Goal: Task Accomplishment & Management: Complete application form

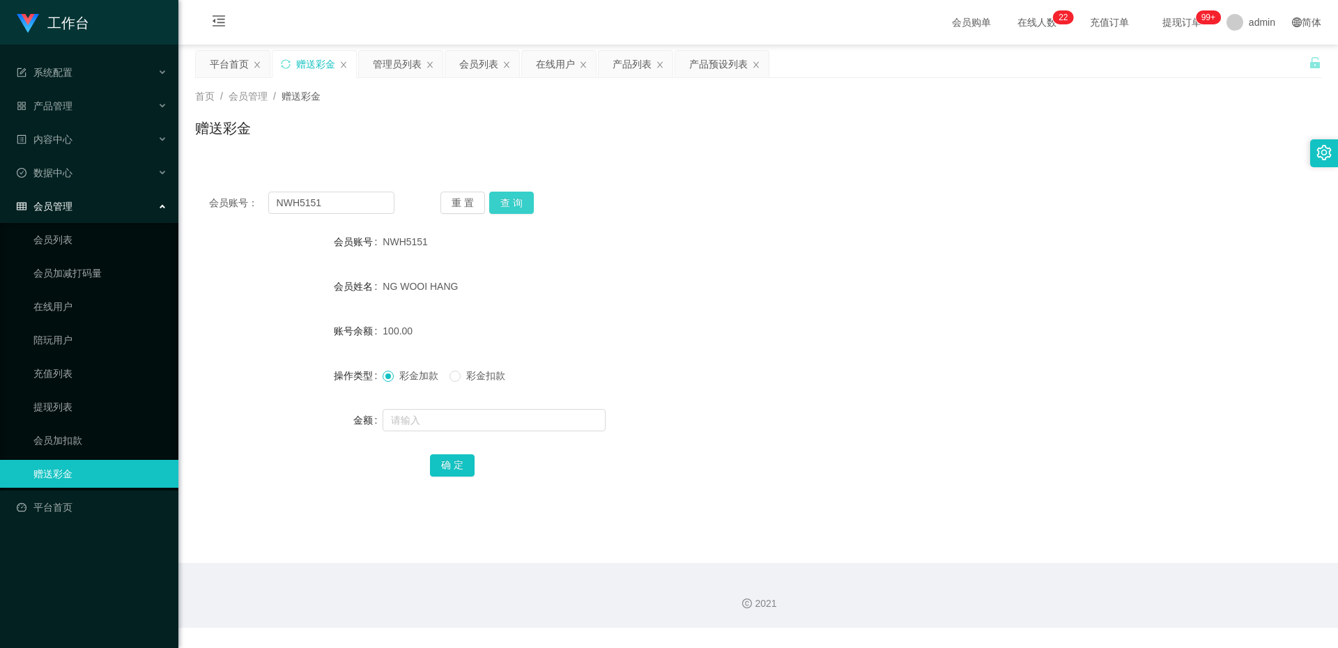
click at [500, 213] on button "查 询" at bounding box center [511, 203] width 45 height 22
click at [301, 204] on input "NWH5151" at bounding box center [331, 203] width 126 height 22
type input "c"
click at [52, 100] on span "产品管理" at bounding box center [45, 105] width 56 height 11
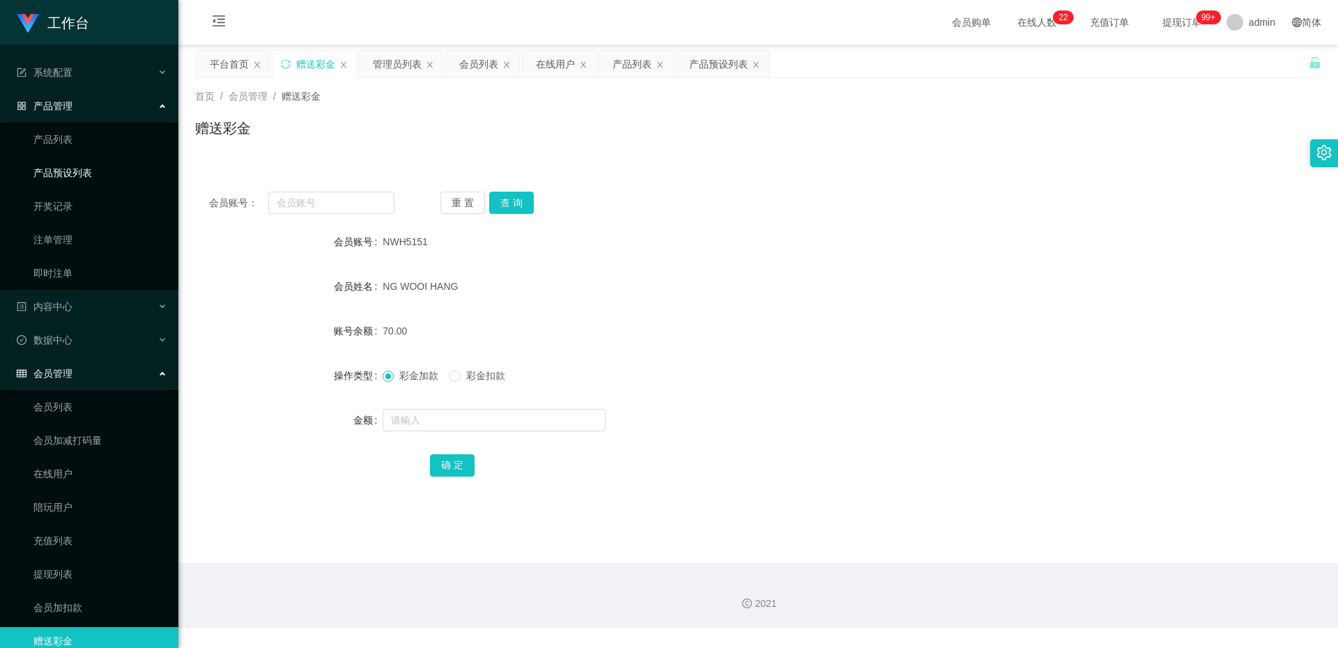
click at [49, 159] on link "产品预设列表" at bounding box center [100, 173] width 134 height 28
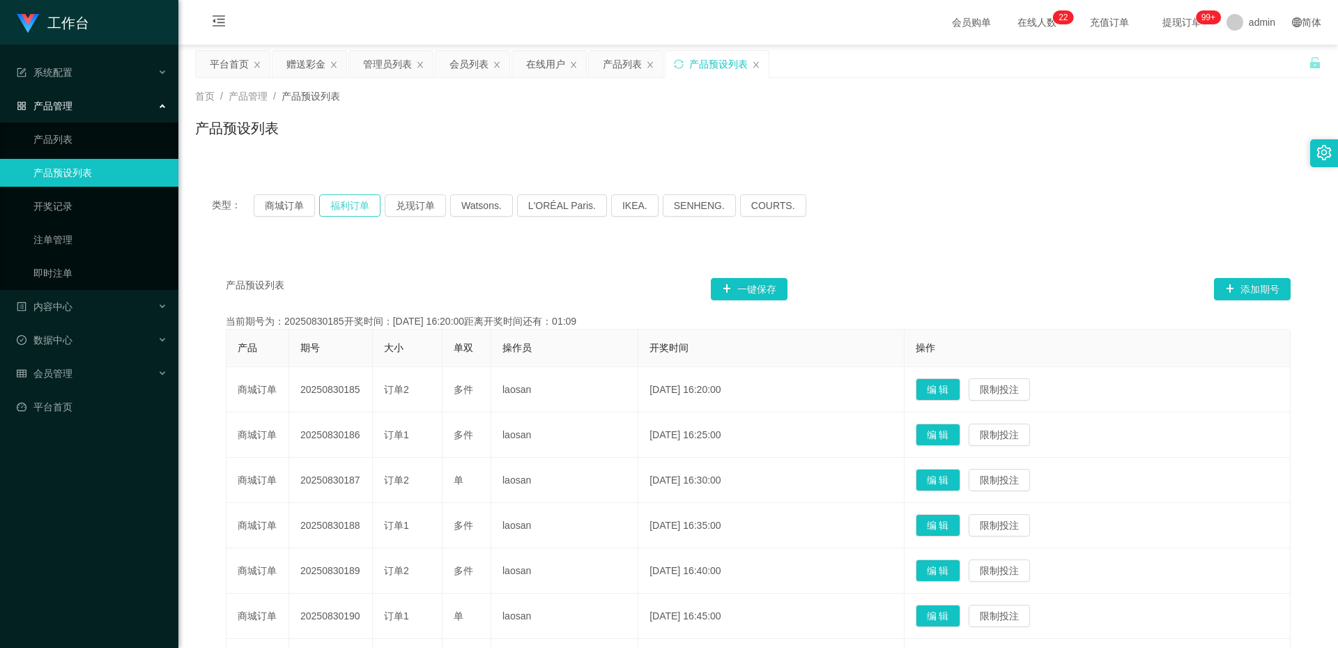
click at [333, 206] on button "福利订单" at bounding box center [349, 205] width 61 height 22
click at [62, 259] on ul "产品列表 产品预设列表 开奖记录 注单管理 即时注单" at bounding box center [89, 206] width 178 height 167
click at [63, 247] on link "注单管理" at bounding box center [100, 240] width 134 height 28
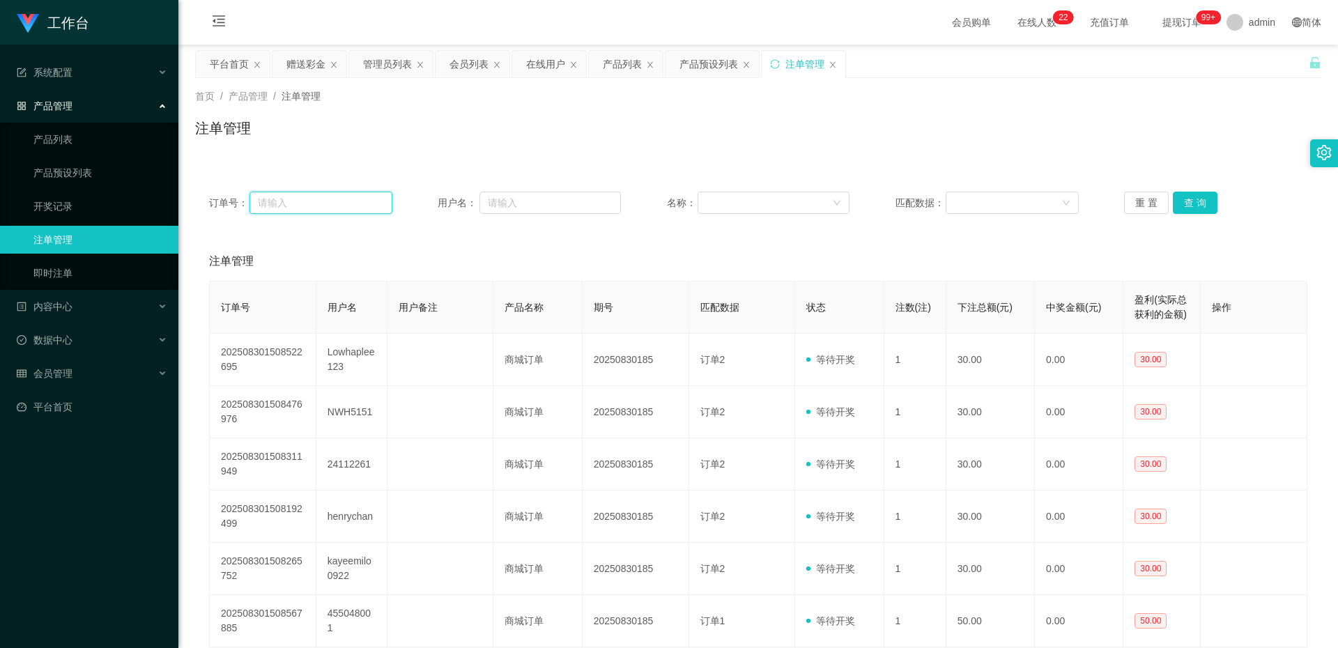
click at [296, 199] on input "text" at bounding box center [321, 203] width 142 height 22
click at [537, 205] on input "text" at bounding box center [550, 203] width 141 height 22
paste input "充值：1500 路上：0 在取：0"
drag, startPoint x: 581, startPoint y: 208, endPoint x: 383, endPoint y: 192, distance: 198.5
click at [383, 192] on div "订单号： 用户名： 充值：1500 路上：0 在取：0 名称： 匹配数据： 重 置 查 询" at bounding box center [758, 203] width 1099 height 22
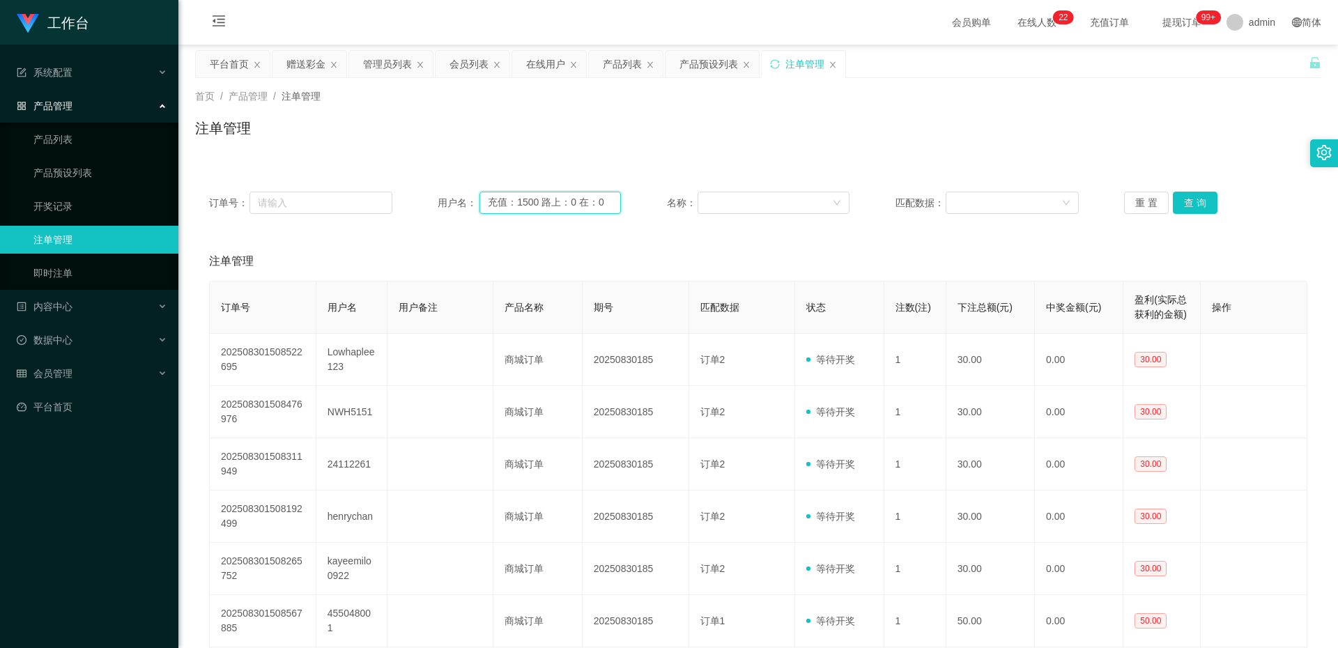
click at [595, 206] on input "充值：1500 路上：0 在：0" at bounding box center [550, 203] width 141 height 22
type input "充值：1500 路上：0 在："
click at [595, 206] on input "充值：1500 路上：0 在：" at bounding box center [550, 203] width 141 height 22
click at [595, 206] on input "text" at bounding box center [550, 203] width 141 height 22
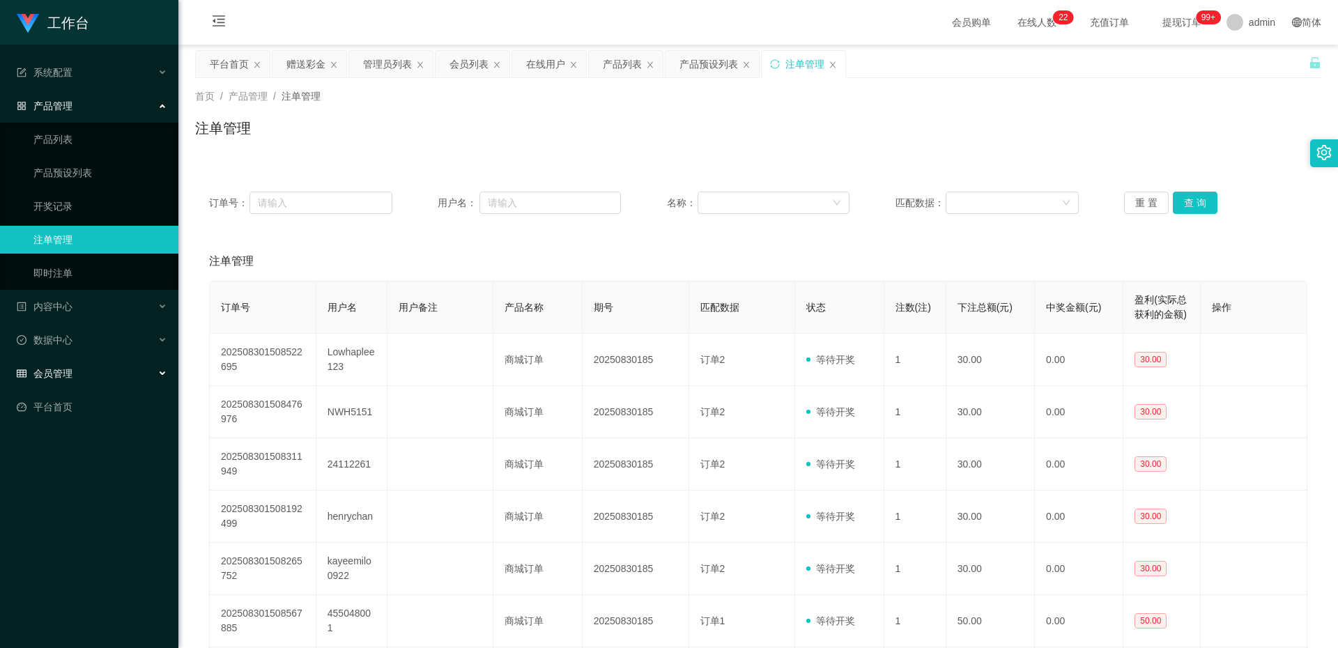
click at [62, 374] on span "会员管理" at bounding box center [45, 373] width 56 height 11
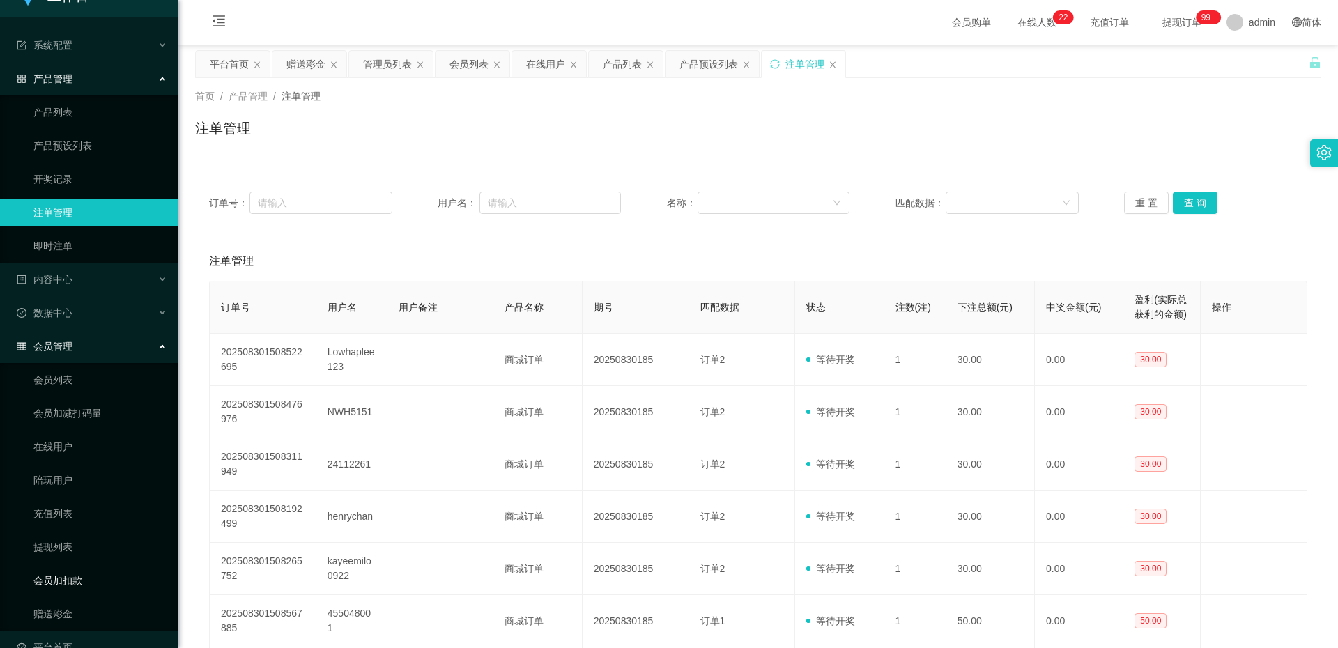
scroll to position [54, 0]
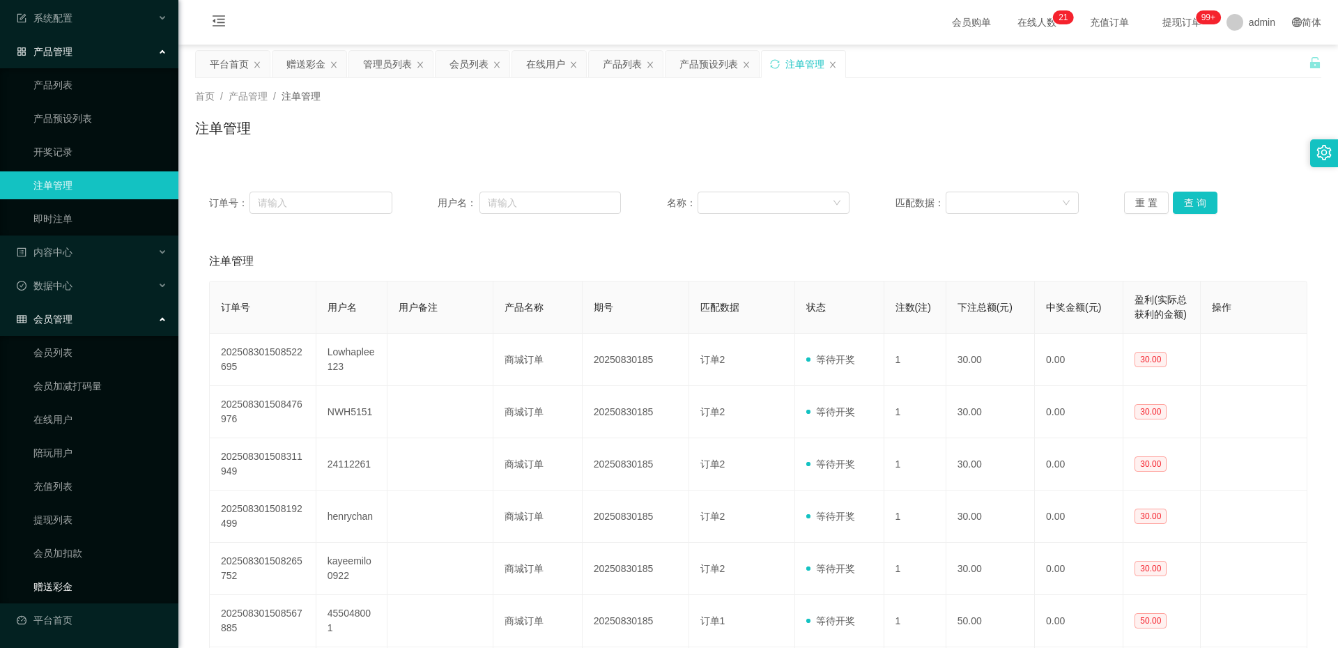
click at [70, 586] on link "赠送彩金" at bounding box center [100, 587] width 134 height 28
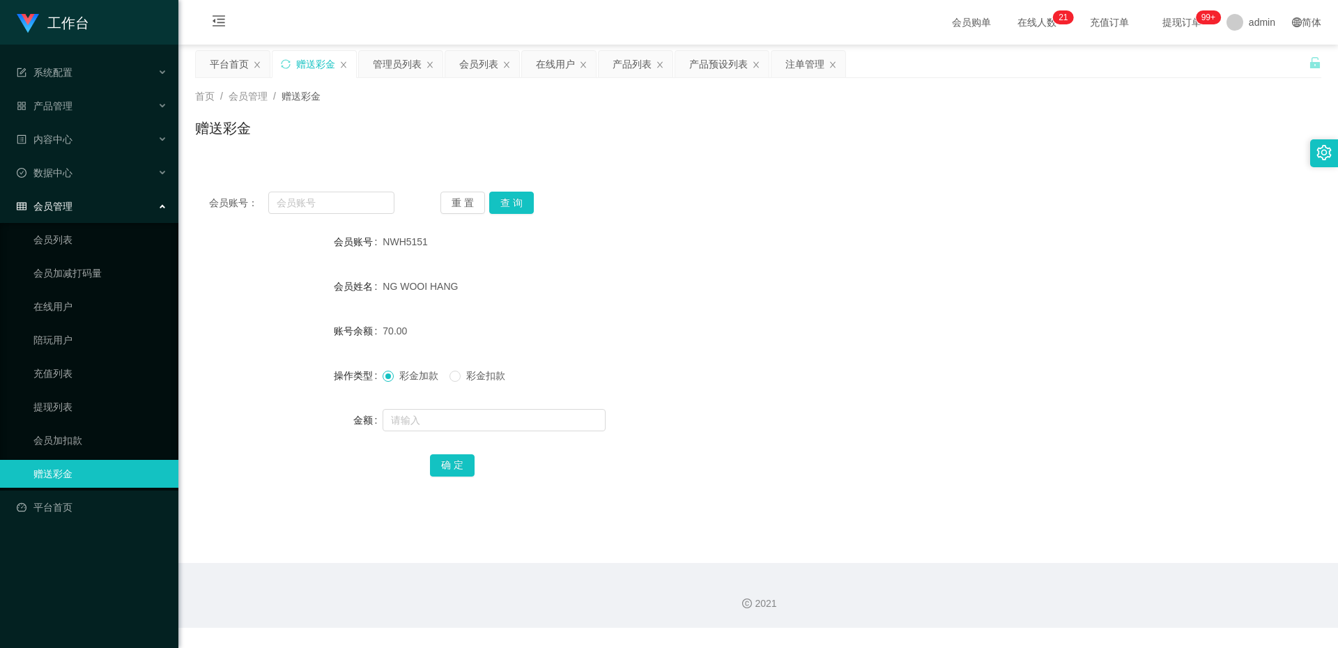
drag, startPoint x: 424, startPoint y: 236, endPoint x: 381, endPoint y: 238, distance: 42.6
click at [383, 238] on span "NWH5151" at bounding box center [405, 241] width 45 height 11
copy span "NWH5151"
click at [517, 198] on button "查 询" at bounding box center [511, 203] width 45 height 22
click at [76, 104] on div "产品管理" at bounding box center [89, 106] width 178 height 28
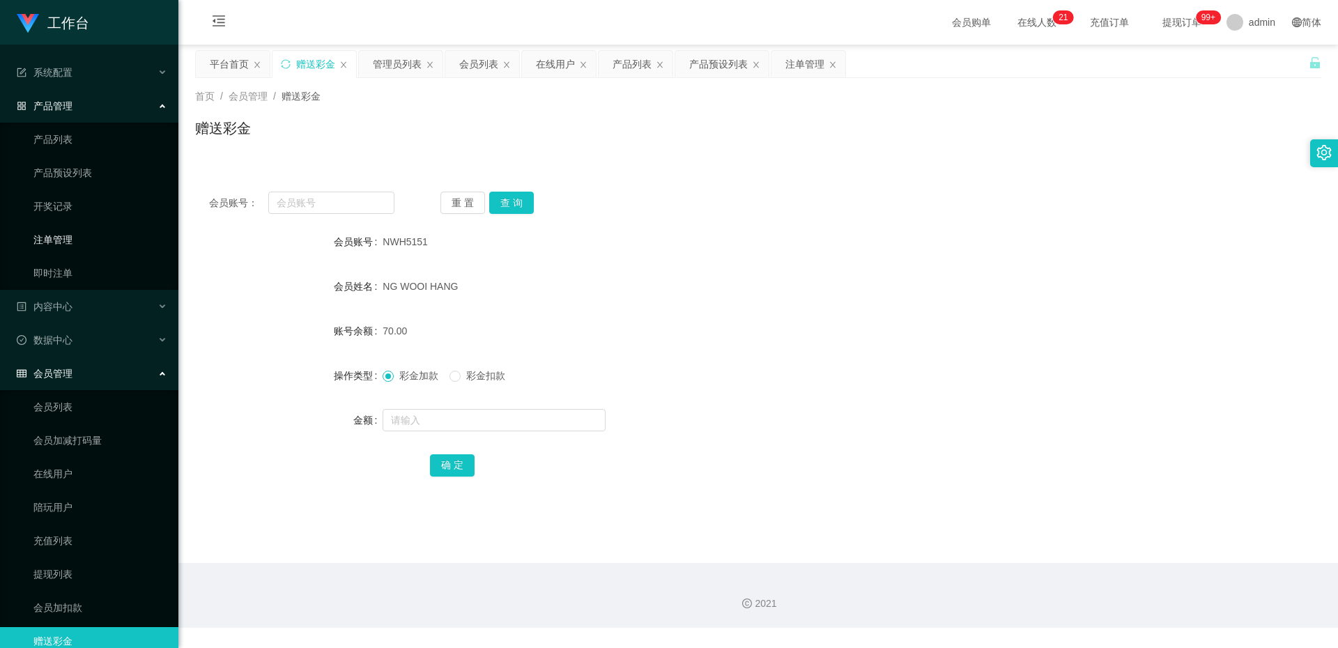
click at [68, 238] on link "注单管理" at bounding box center [100, 240] width 134 height 28
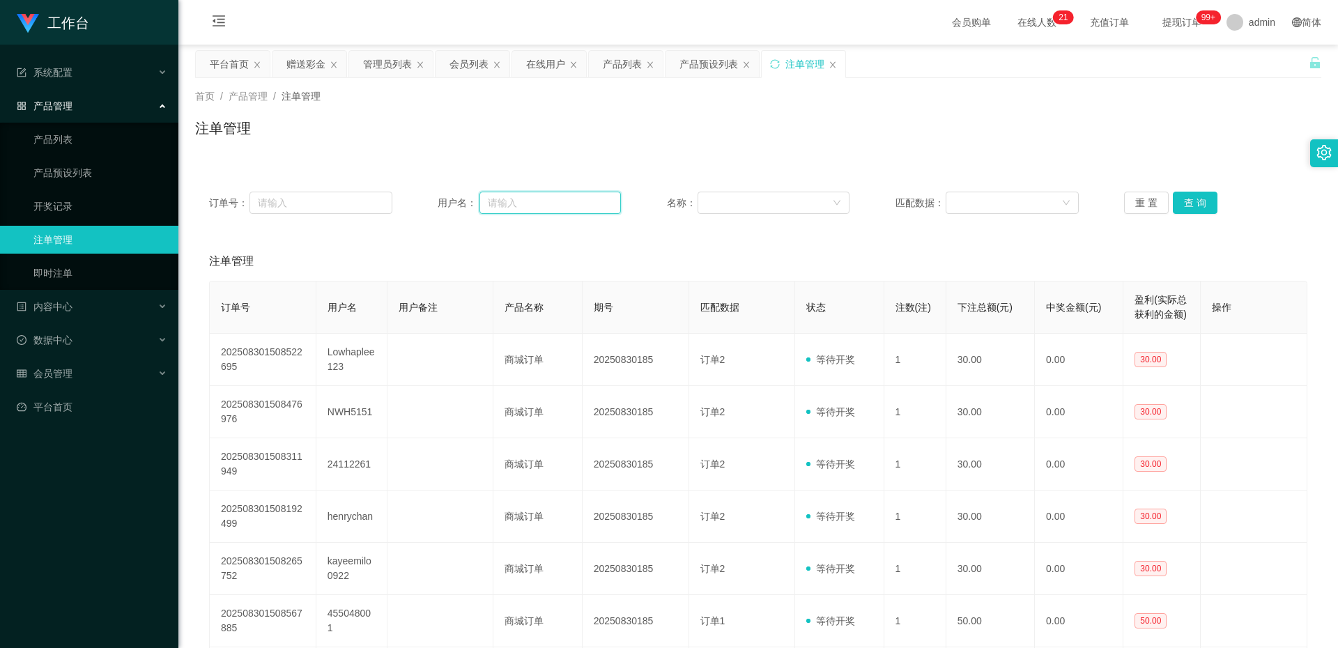
click at [546, 204] on input "text" at bounding box center [550, 203] width 141 height 22
paste input "NWH5151"
type input "NWH5151"
click at [1202, 193] on button "查 询" at bounding box center [1195, 203] width 45 height 22
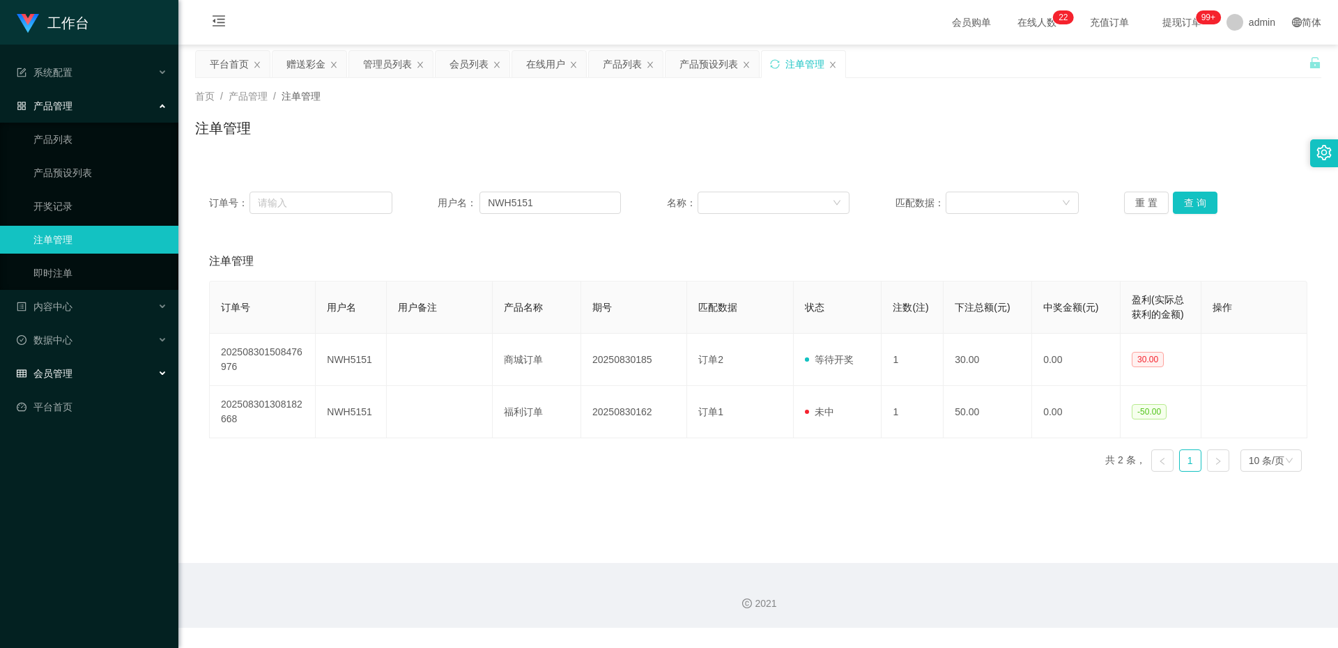
click at [63, 366] on div "会员管理" at bounding box center [89, 374] width 178 height 28
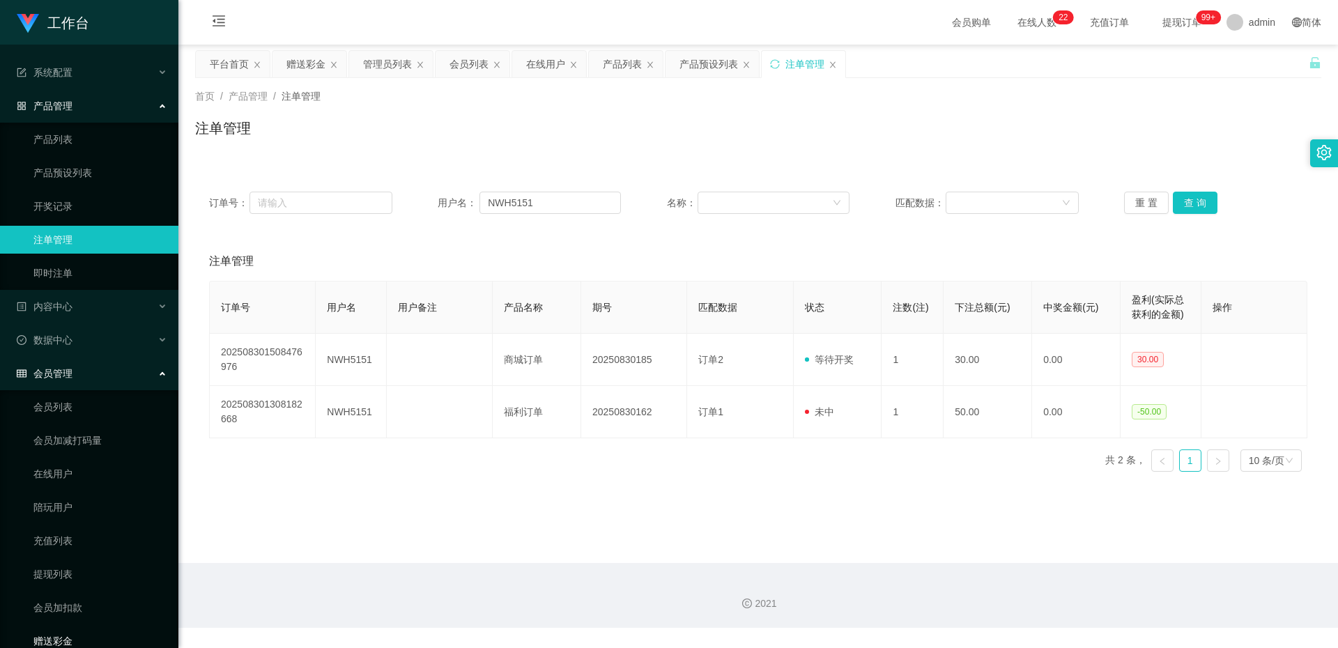
click at [63, 635] on link "赠送彩金" at bounding box center [100, 641] width 134 height 28
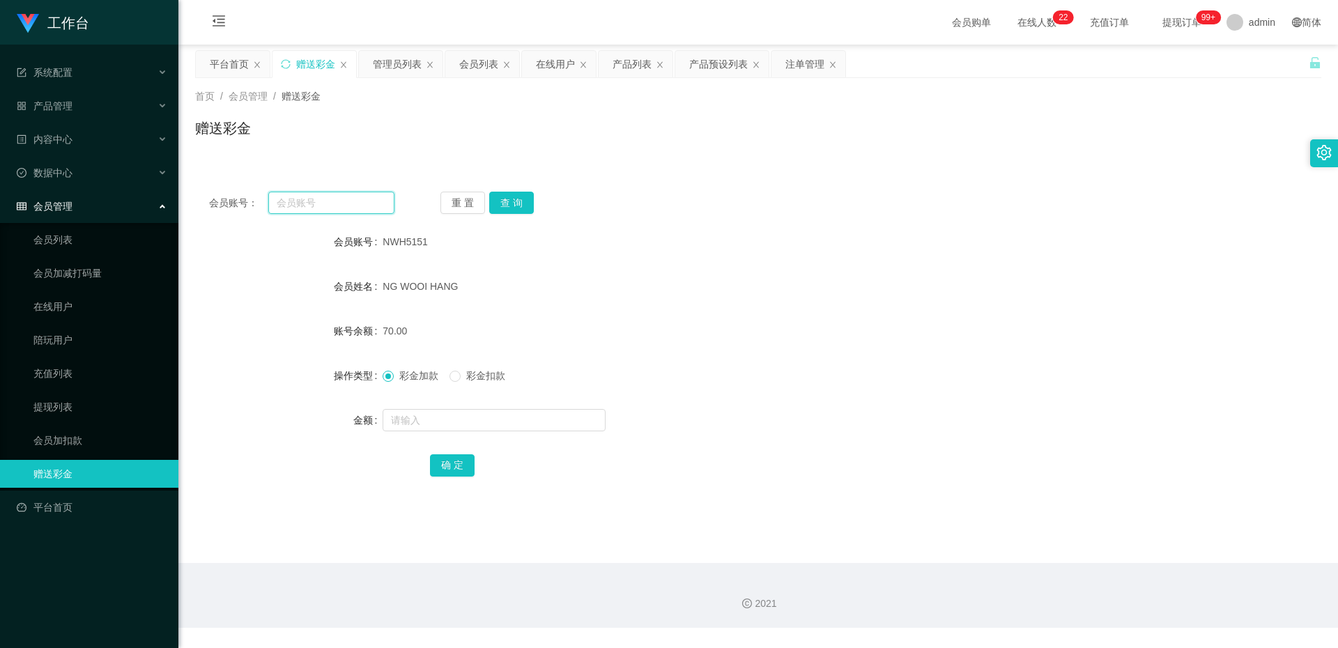
click at [358, 197] on input "text" at bounding box center [331, 203] width 126 height 22
paste input "NWH5151"
type input "NWH5151"
click at [502, 199] on button "查 询" at bounding box center [511, 203] width 45 height 22
click at [509, 207] on button "查 询" at bounding box center [511, 203] width 45 height 22
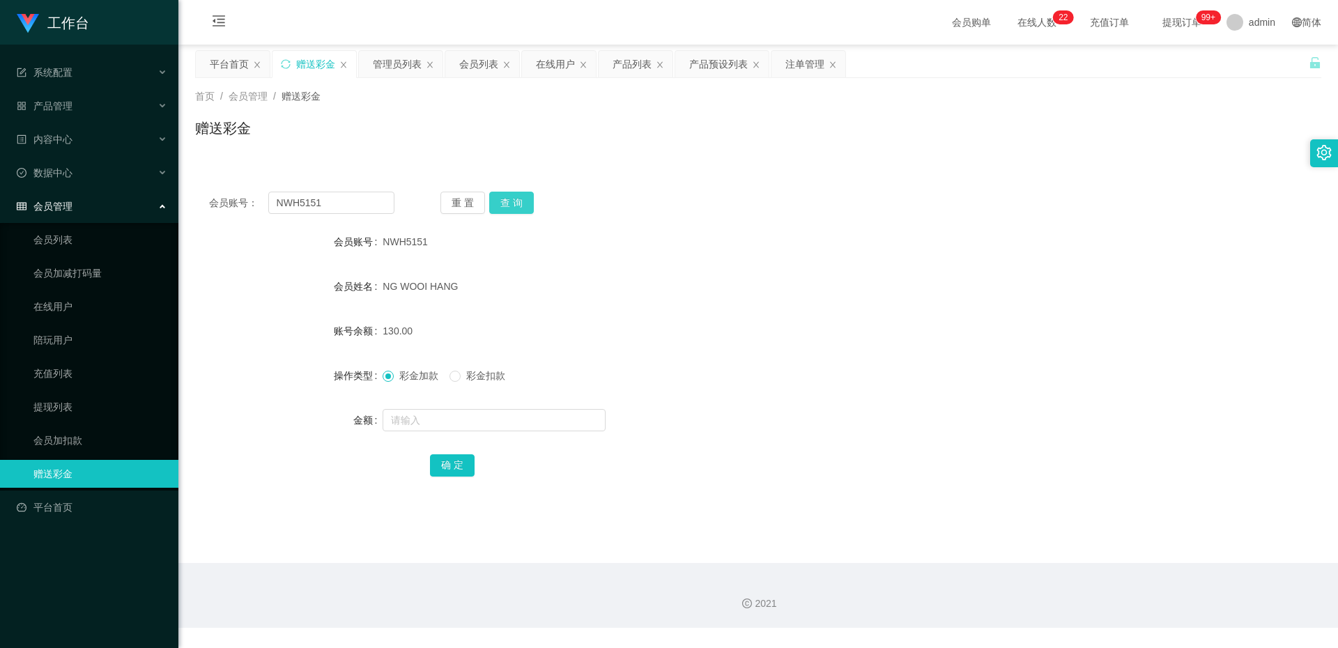
click at [511, 210] on button "查 询" at bounding box center [511, 203] width 45 height 22
click at [512, 207] on button "查 询" at bounding box center [511, 203] width 45 height 22
click at [509, 196] on button "查 询" at bounding box center [511, 203] width 45 height 22
click at [522, 194] on button "查 询" at bounding box center [511, 203] width 45 height 22
click at [521, 204] on button "查 询" at bounding box center [511, 203] width 45 height 22
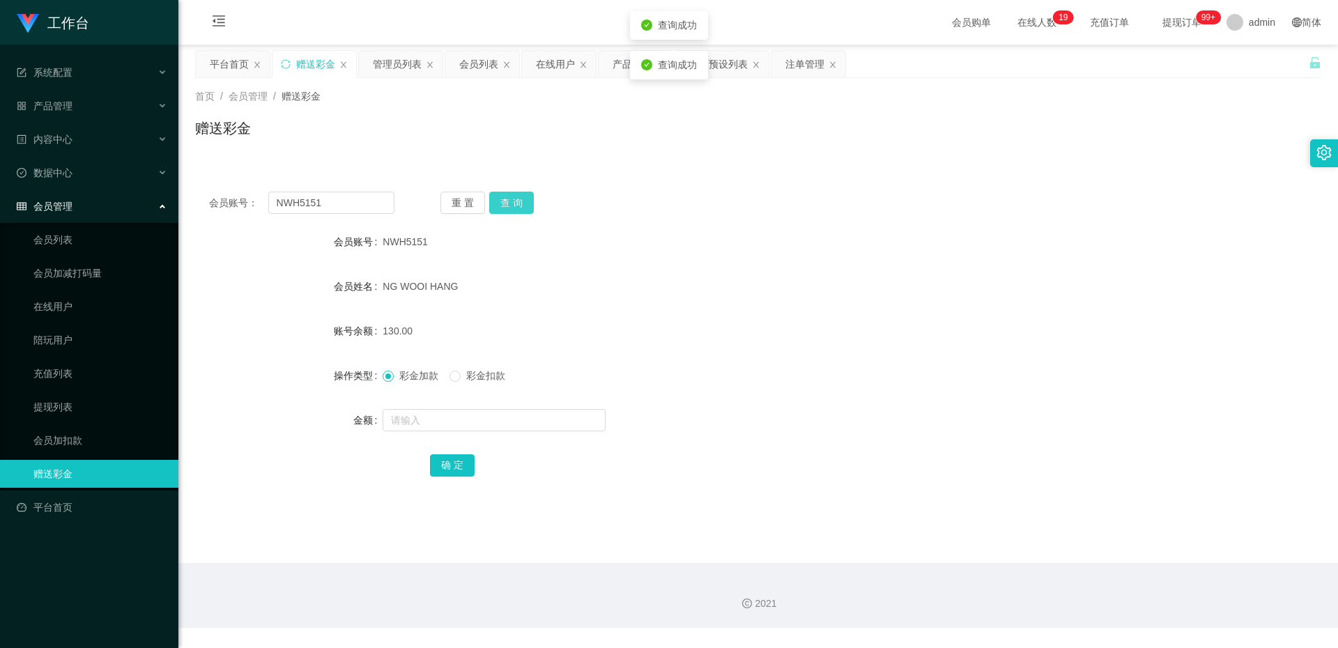
click at [521, 204] on button "查 询" at bounding box center [511, 203] width 45 height 22
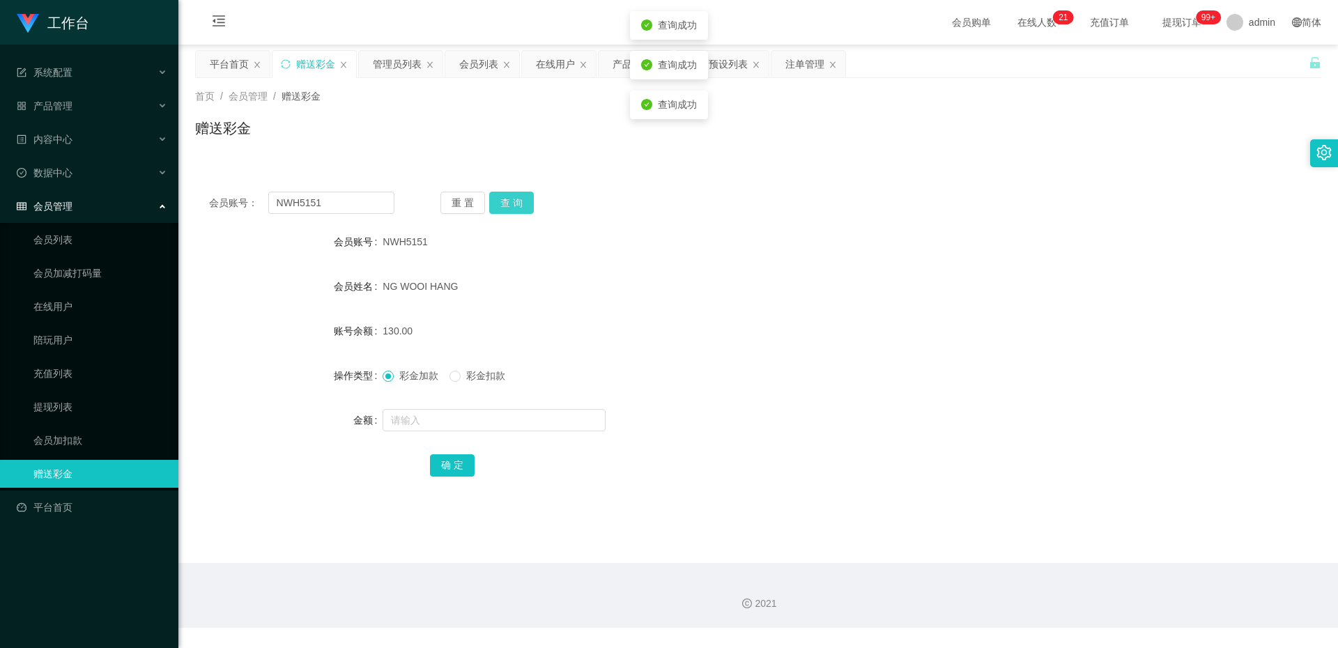
click at [521, 204] on button "查 询" at bounding box center [511, 203] width 45 height 22
click at [521, 204] on div "重 置 查 询" at bounding box center [533, 203] width 185 height 22
click at [560, 273] on div "NG WOOI HANG" at bounding box center [711, 287] width 657 height 28
click at [507, 213] on button "查 询" at bounding box center [511, 203] width 45 height 22
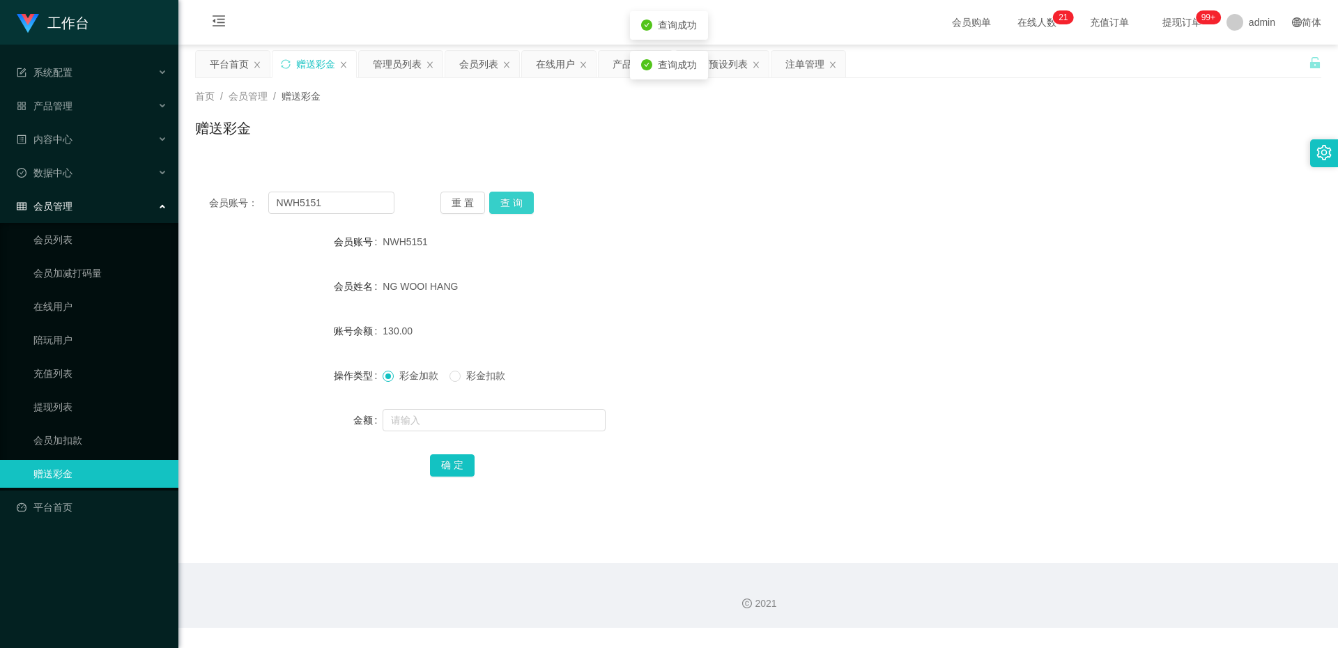
click at [507, 213] on button "查 询" at bounding box center [511, 203] width 45 height 22
click at [507, 212] on button "查 询" at bounding box center [511, 203] width 45 height 22
click at [507, 211] on button "查 询" at bounding box center [511, 203] width 45 height 22
click at [507, 210] on button "查 询" at bounding box center [511, 203] width 45 height 22
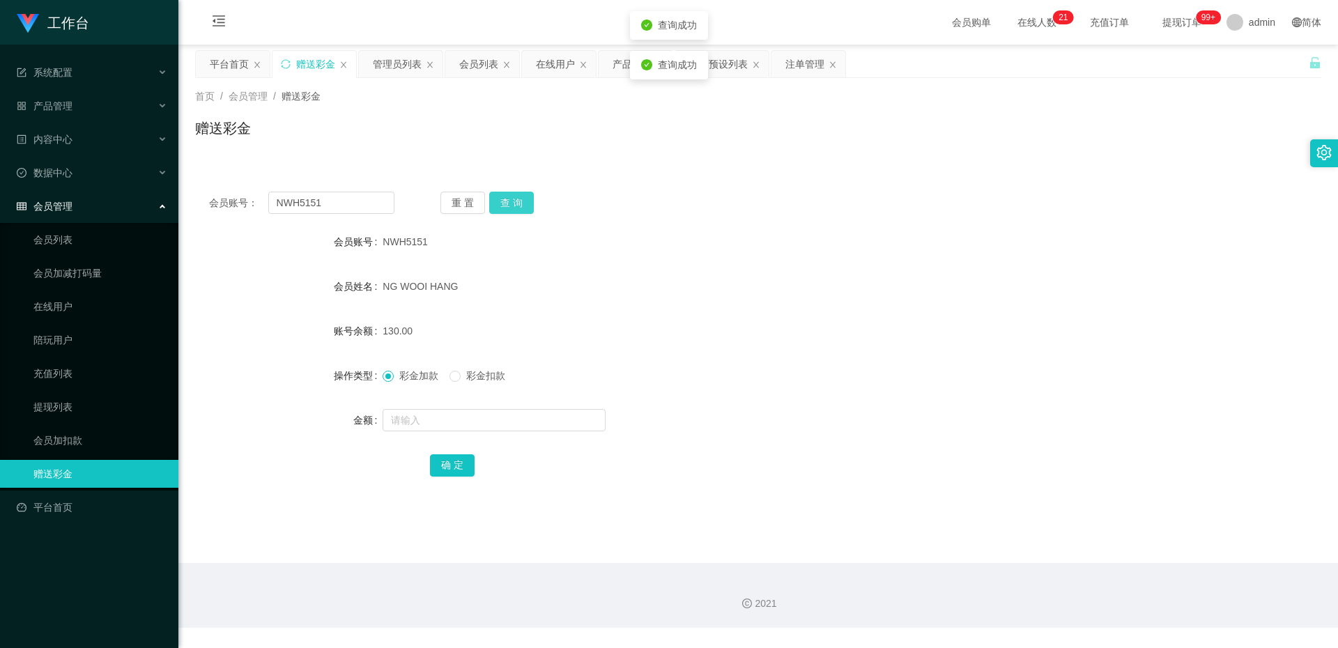
click at [507, 210] on button "查 询" at bounding box center [511, 203] width 45 height 22
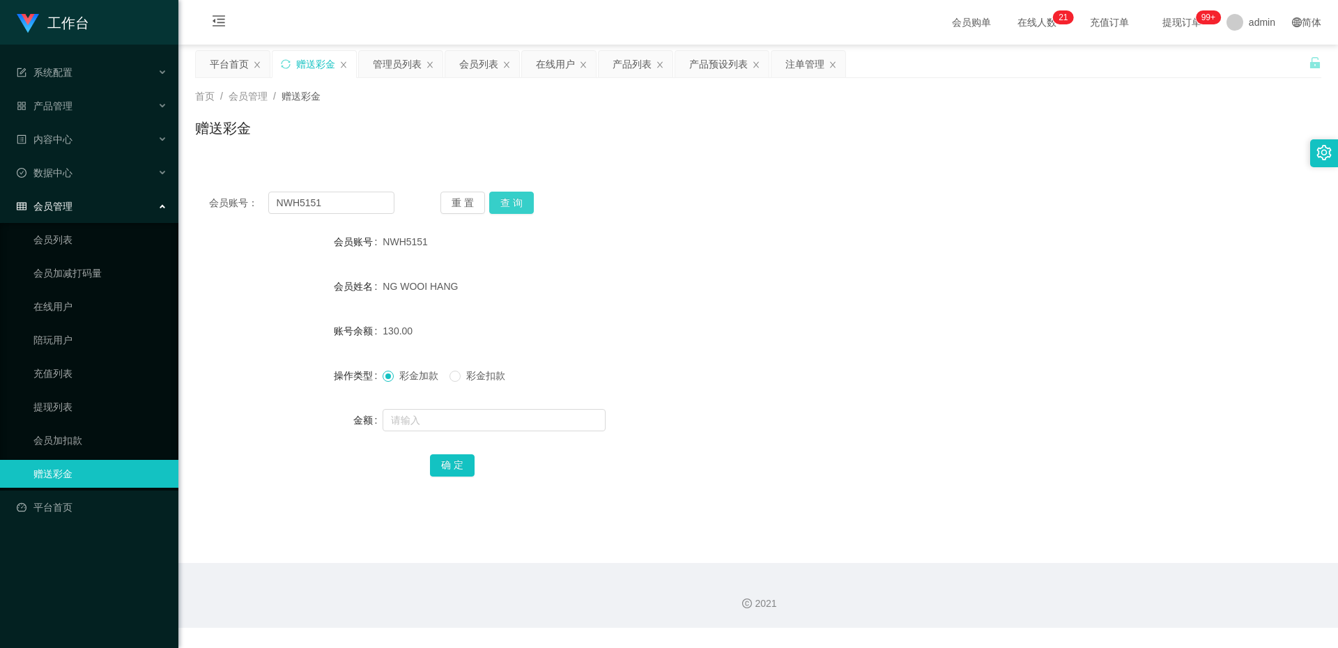
click at [503, 204] on button "查 询" at bounding box center [511, 203] width 45 height 22
click at [512, 198] on button "查 询" at bounding box center [511, 203] width 45 height 22
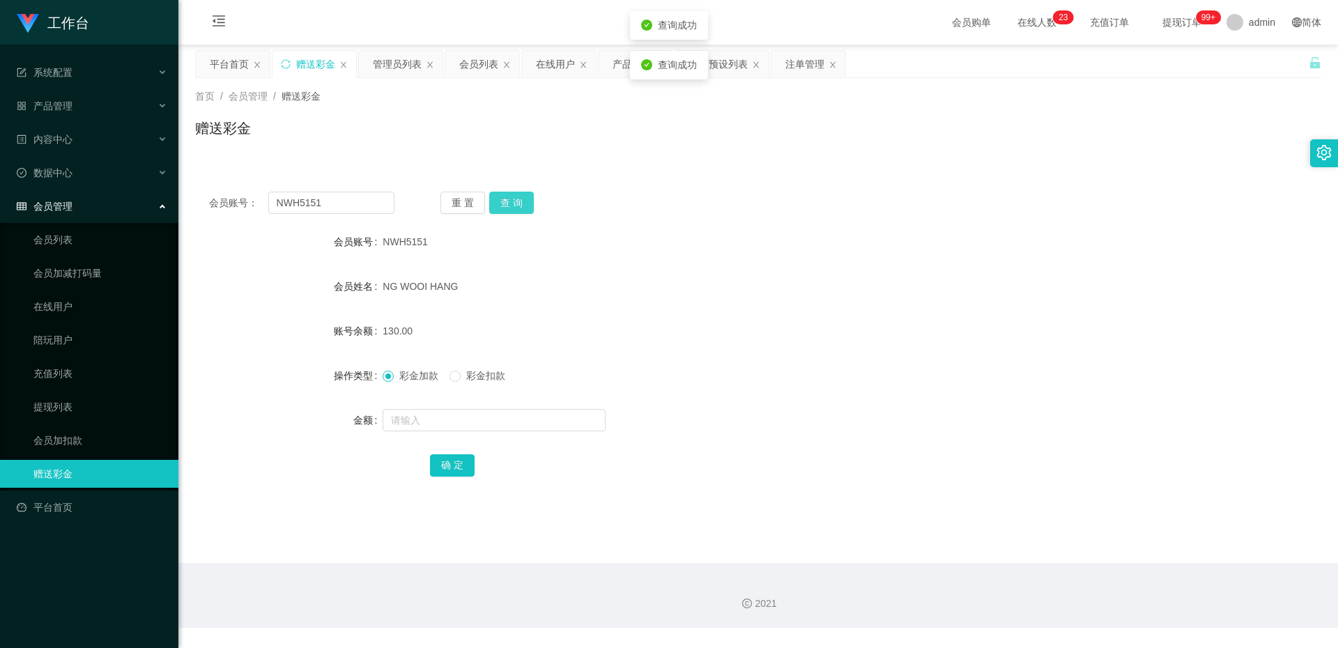
click at [512, 198] on button "查 询" at bounding box center [511, 203] width 45 height 22
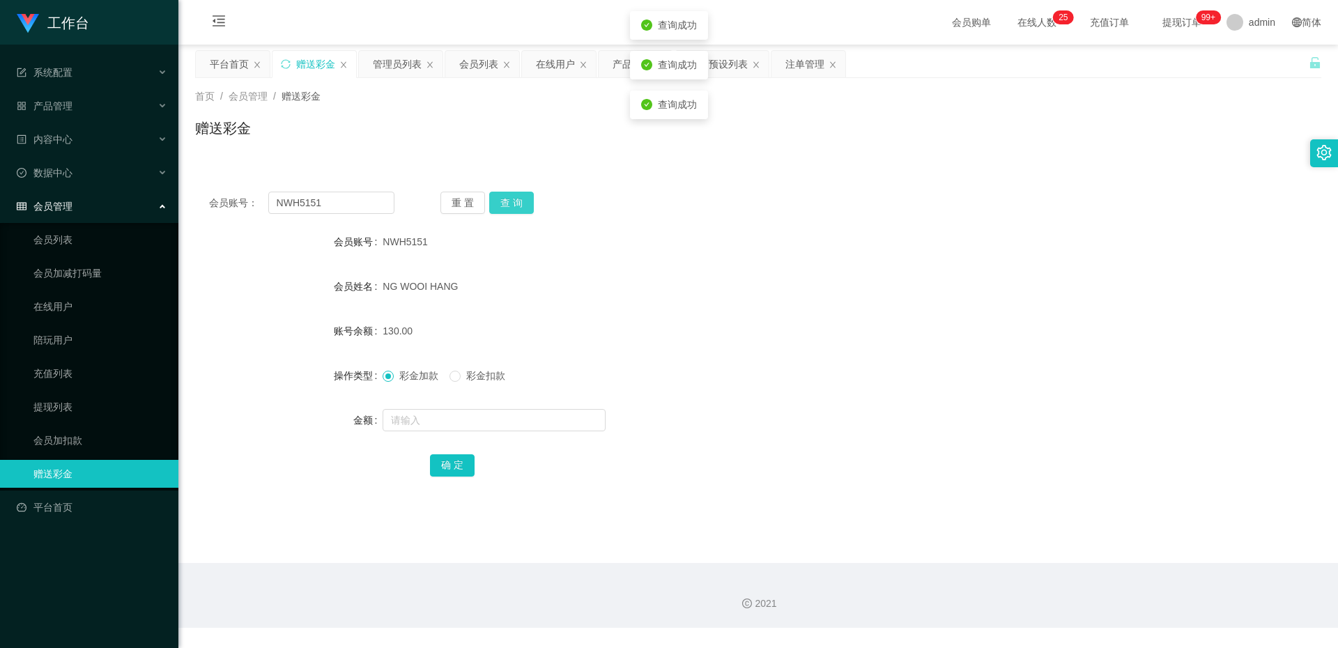
click at [512, 198] on button "查 询" at bounding box center [511, 203] width 45 height 22
click at [531, 198] on button "查 询" at bounding box center [511, 203] width 45 height 22
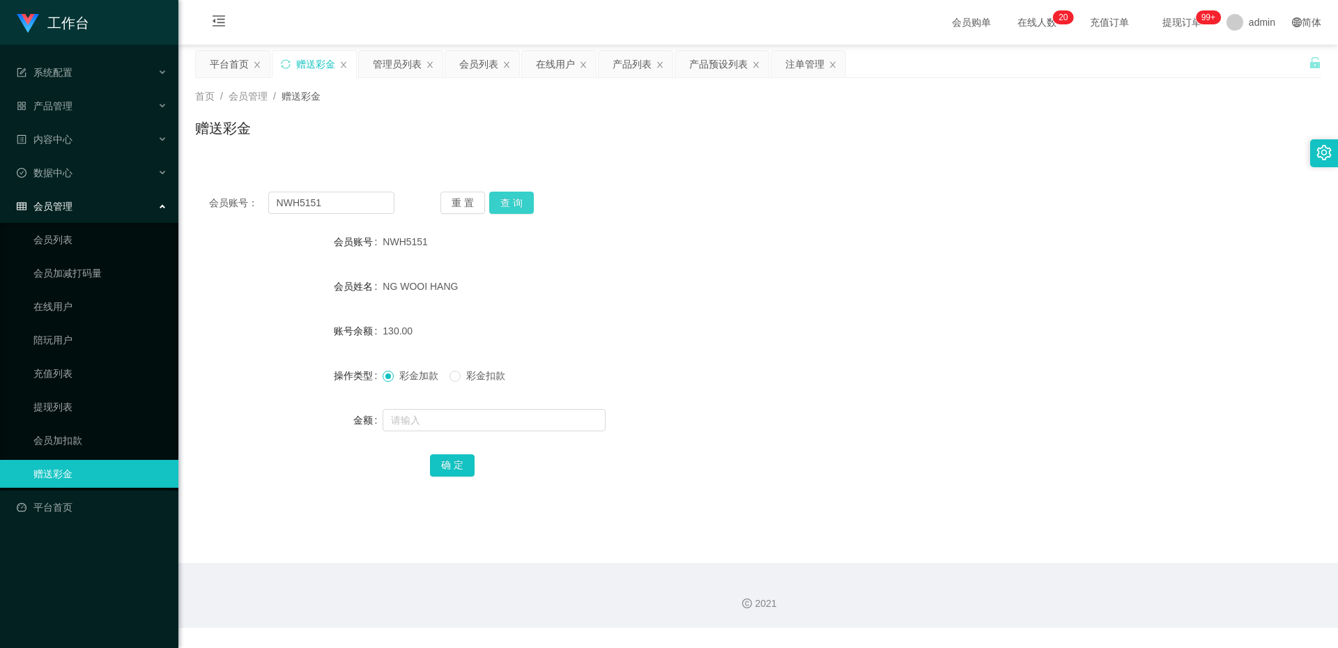
click at [525, 201] on button "查 询" at bounding box center [511, 203] width 45 height 22
click at [511, 212] on button "查 询" at bounding box center [511, 203] width 45 height 22
click at [516, 206] on button "查 询" at bounding box center [511, 203] width 45 height 22
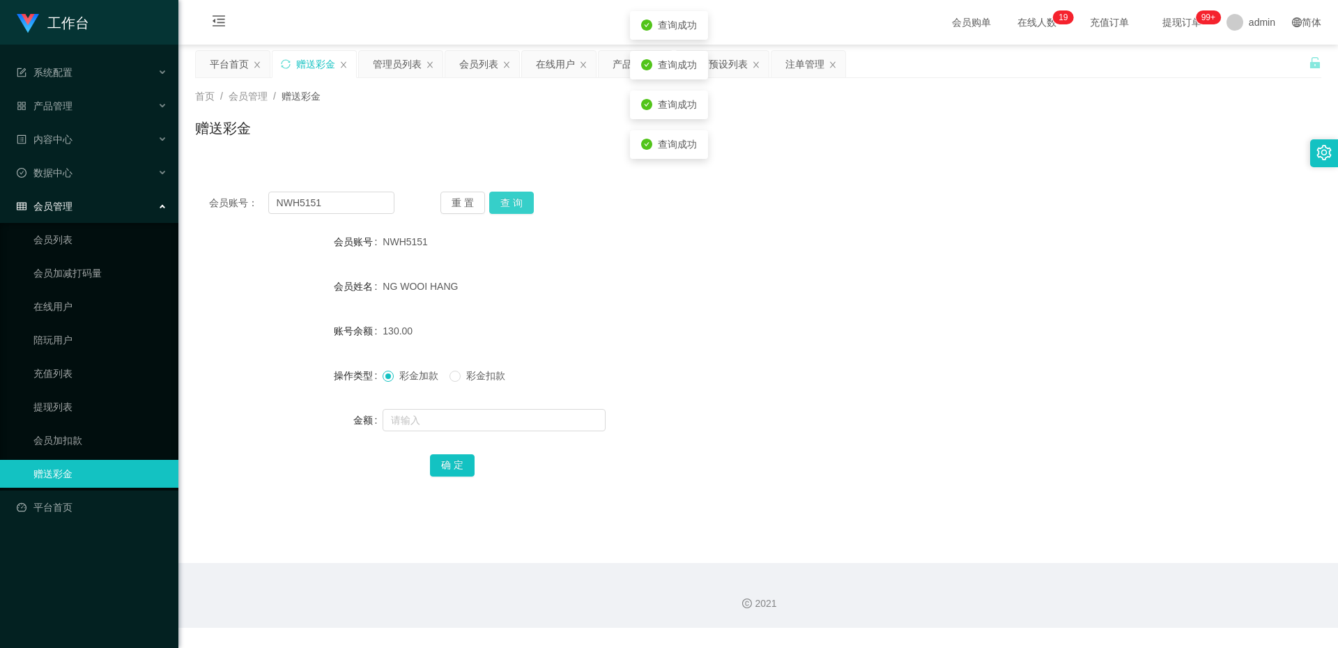
click at [516, 206] on button "查 询" at bounding box center [511, 203] width 45 height 22
click at [510, 207] on button "查 询" at bounding box center [511, 203] width 45 height 22
click at [513, 207] on button "查 询" at bounding box center [511, 203] width 45 height 22
click at [510, 200] on button "查 询" at bounding box center [511, 203] width 45 height 22
